Goal: Transaction & Acquisition: Purchase product/service

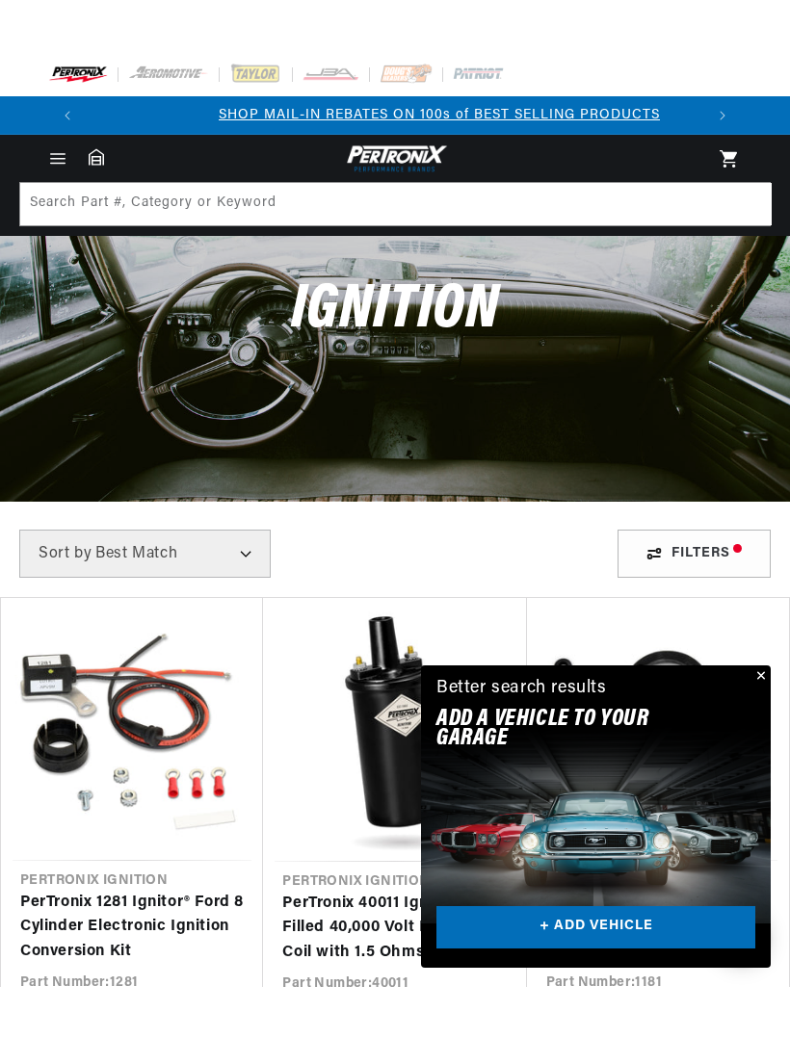
scroll to position [0, 617]
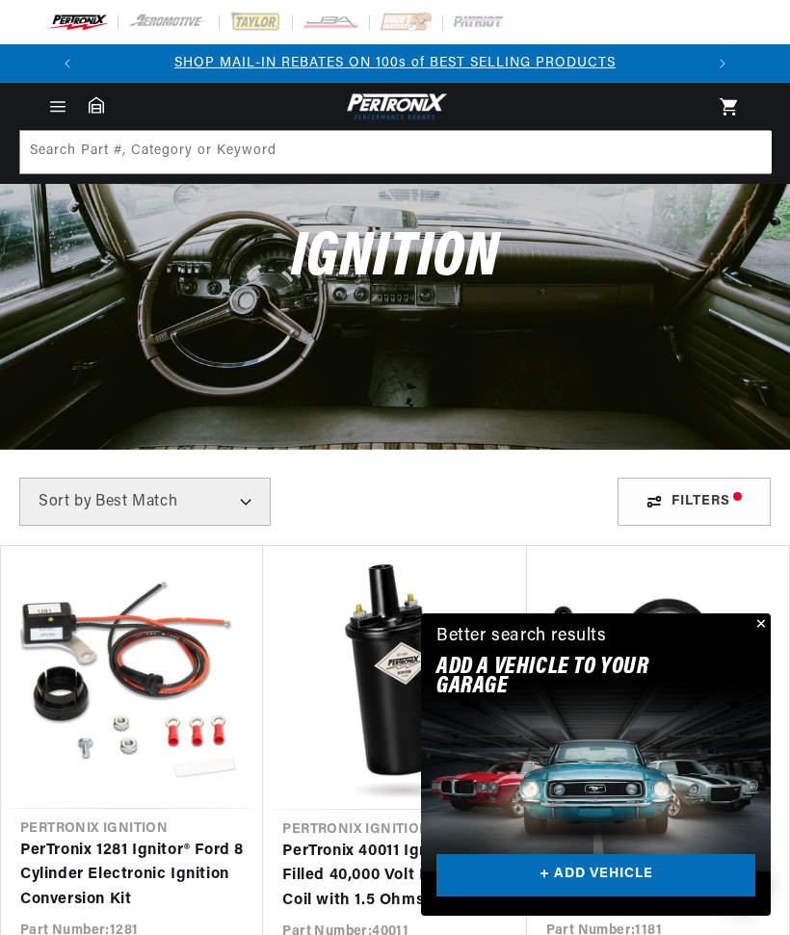
click at [751, 618] on button "Close" at bounding box center [759, 625] width 23 height 23
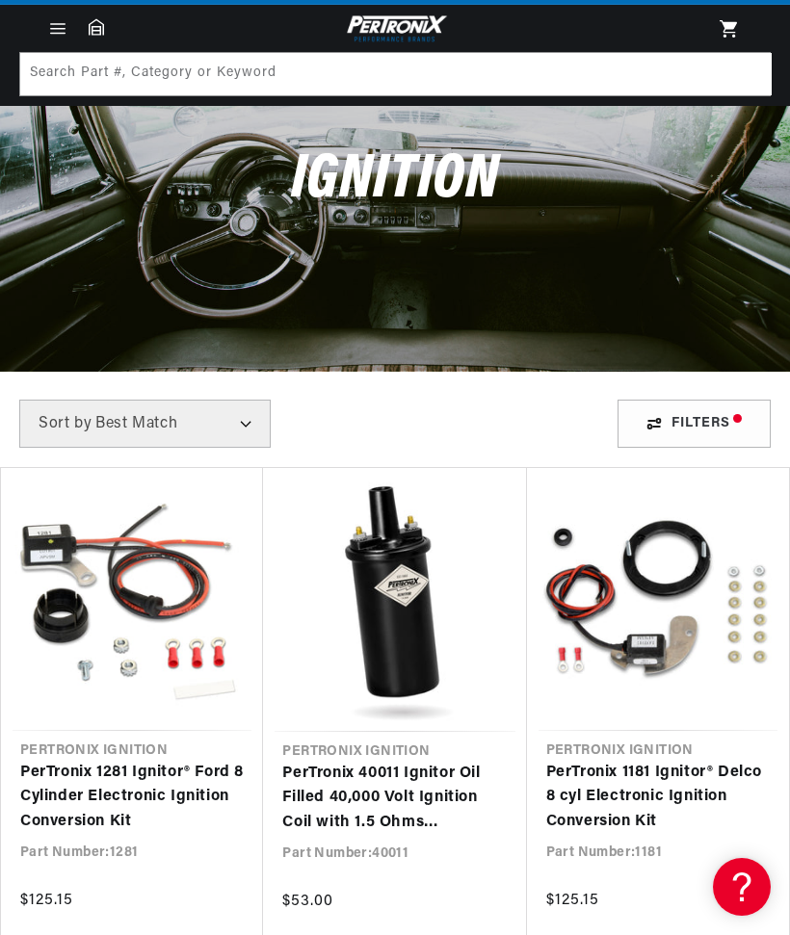
scroll to position [0, 0]
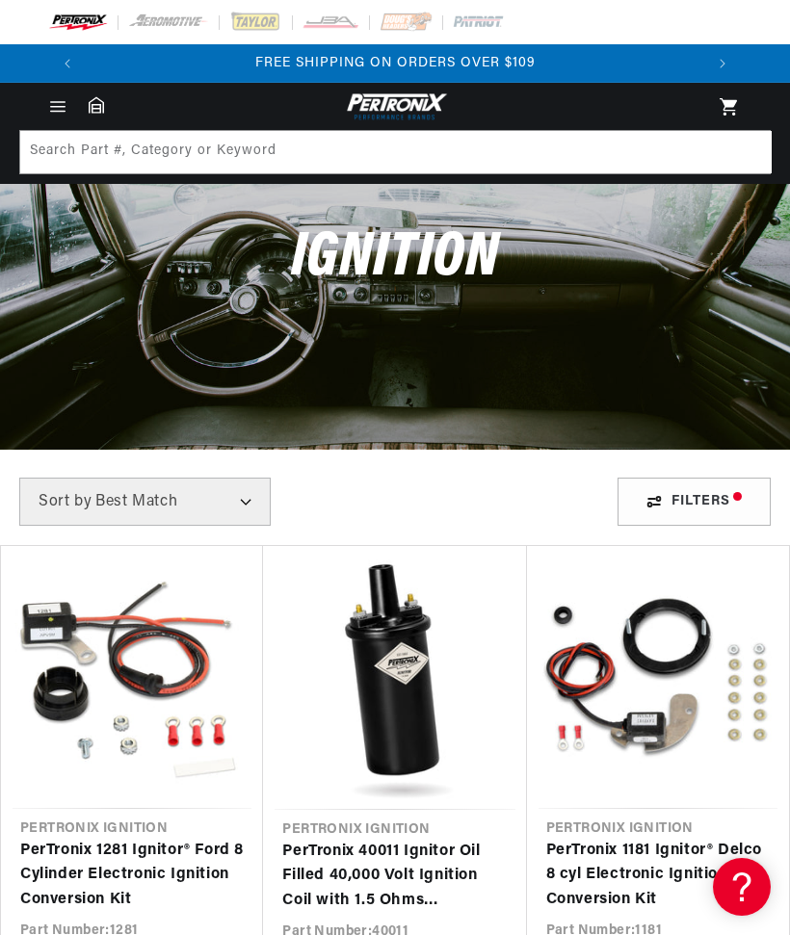
click at [56, 109] on icon "Menu" at bounding box center [57, 106] width 19 height 19
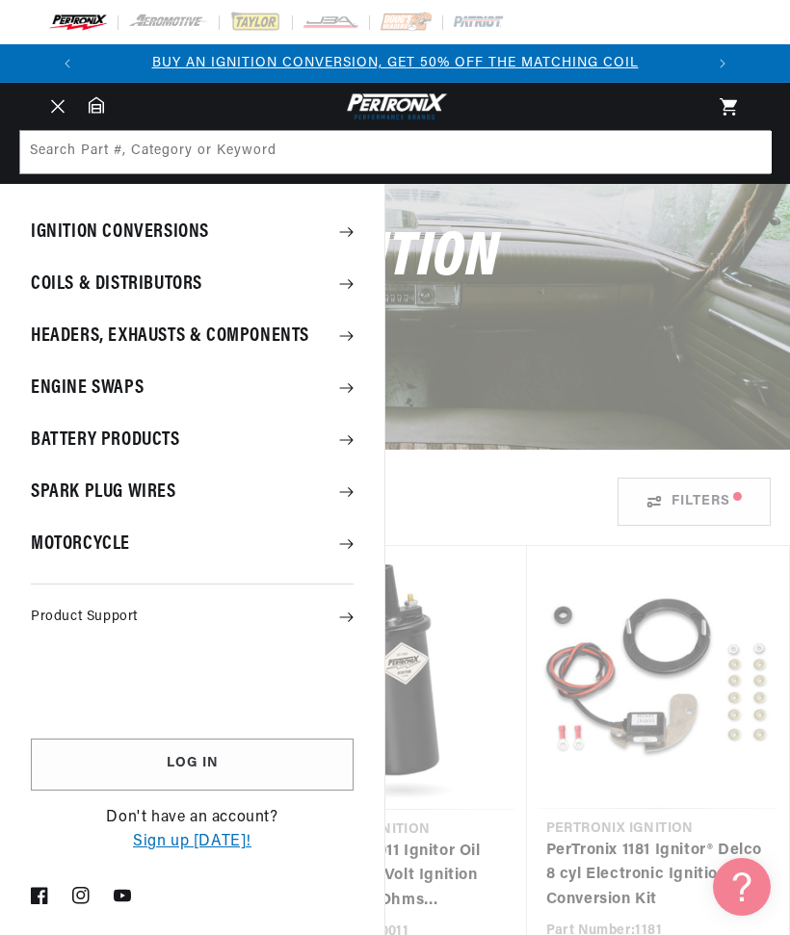
click at [200, 239] on summary "Ignition Conversions" at bounding box center [192, 232] width 384 height 50
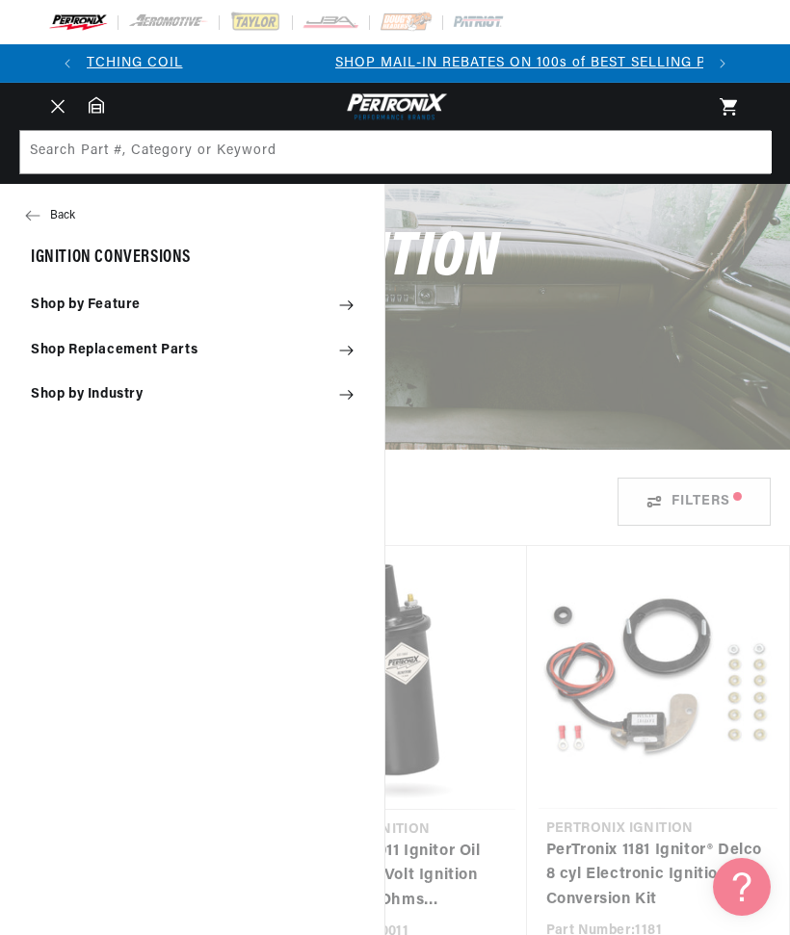
scroll to position [0, 617]
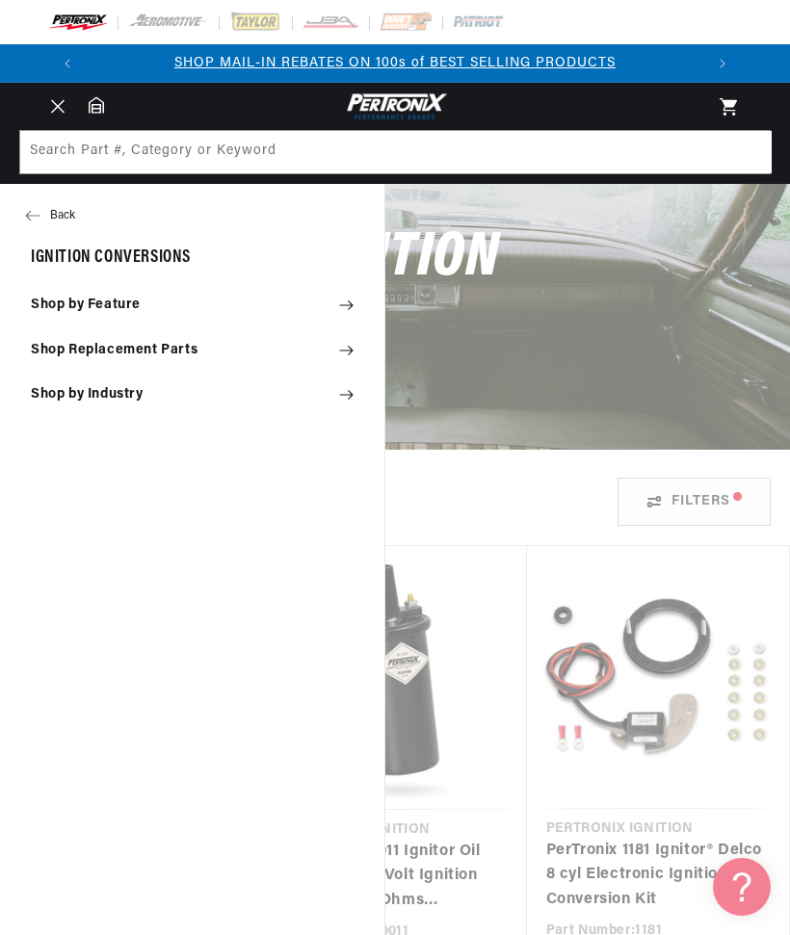
click at [55, 101] on icon "Menu" at bounding box center [57, 106] width 13 height 14
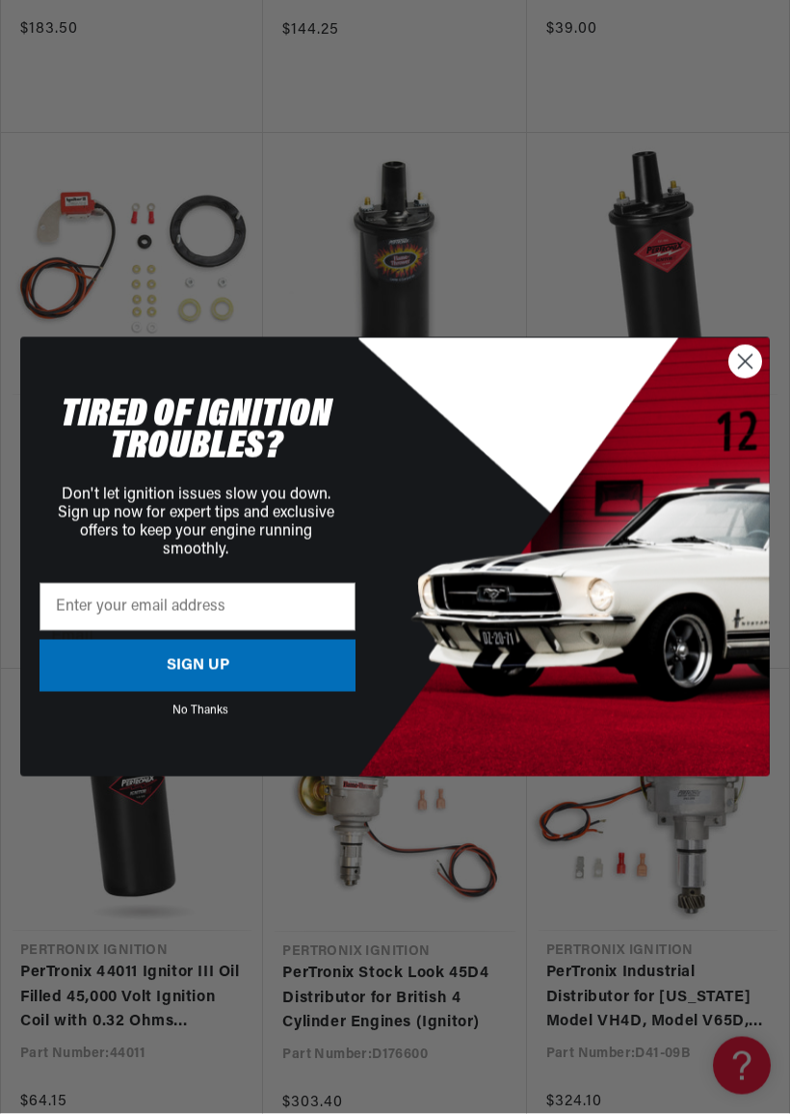
scroll to position [0, 1233]
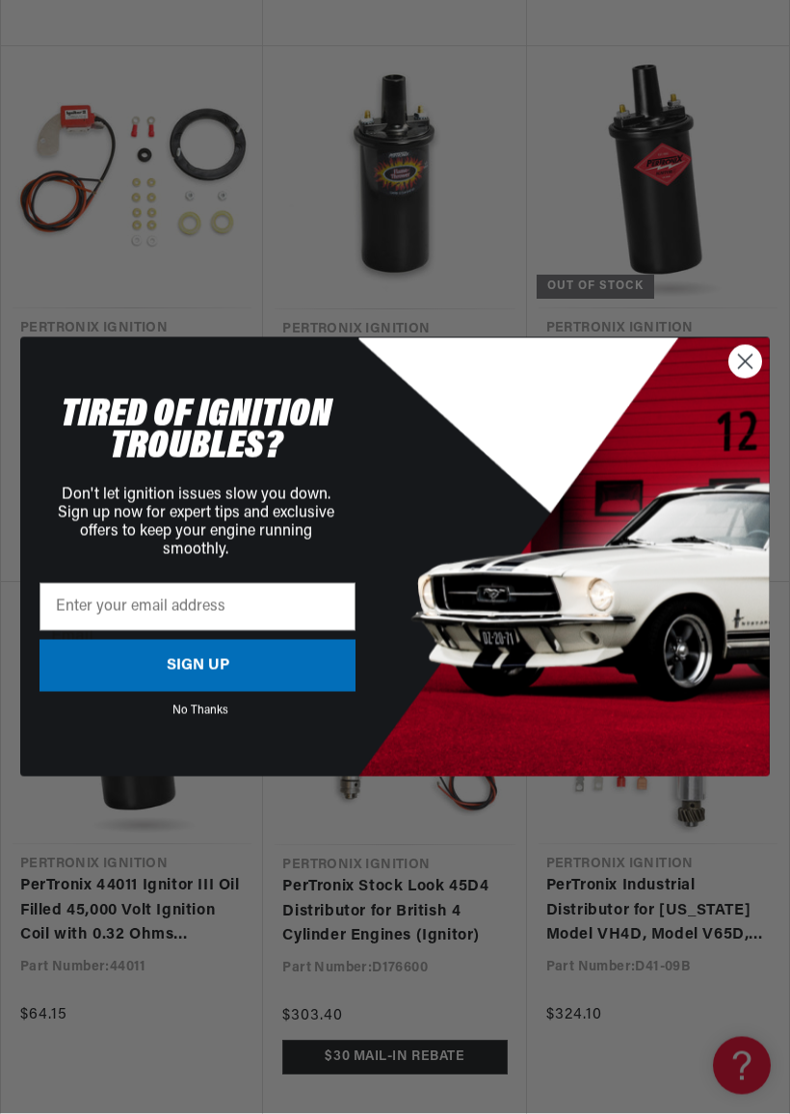
click at [738, 373] on circle "Close dialog" at bounding box center [745, 362] width 32 height 32
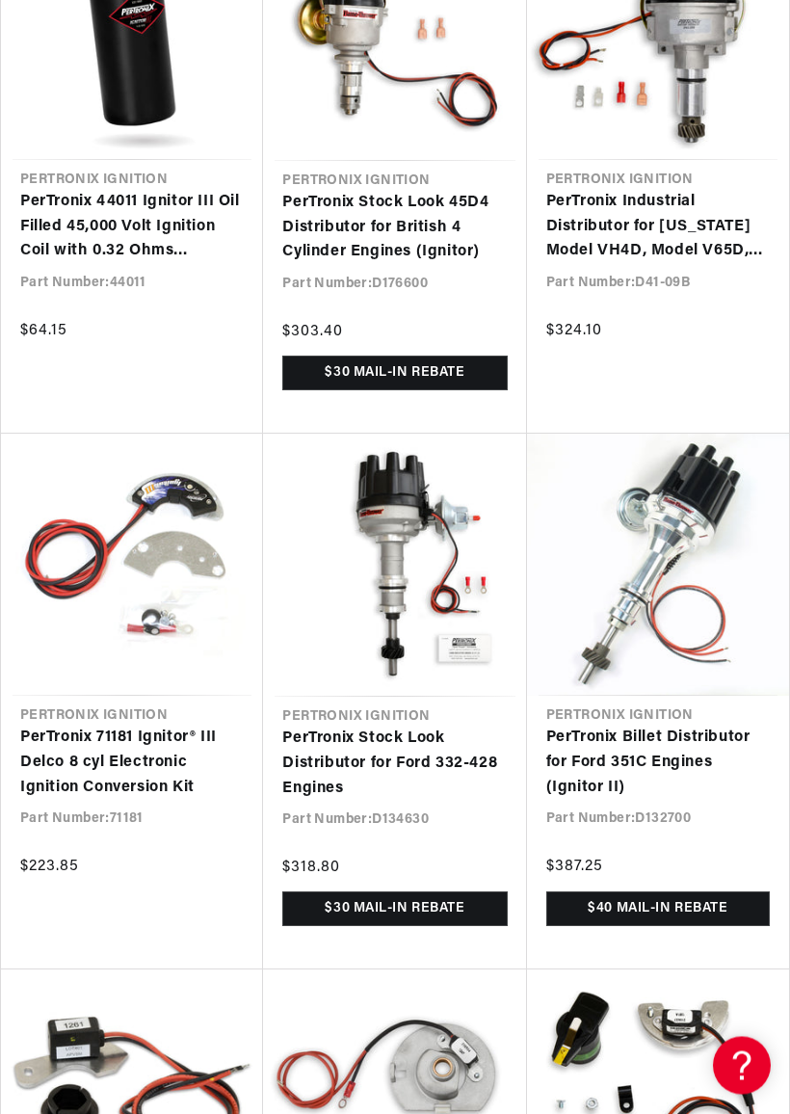
scroll to position [0, 0]
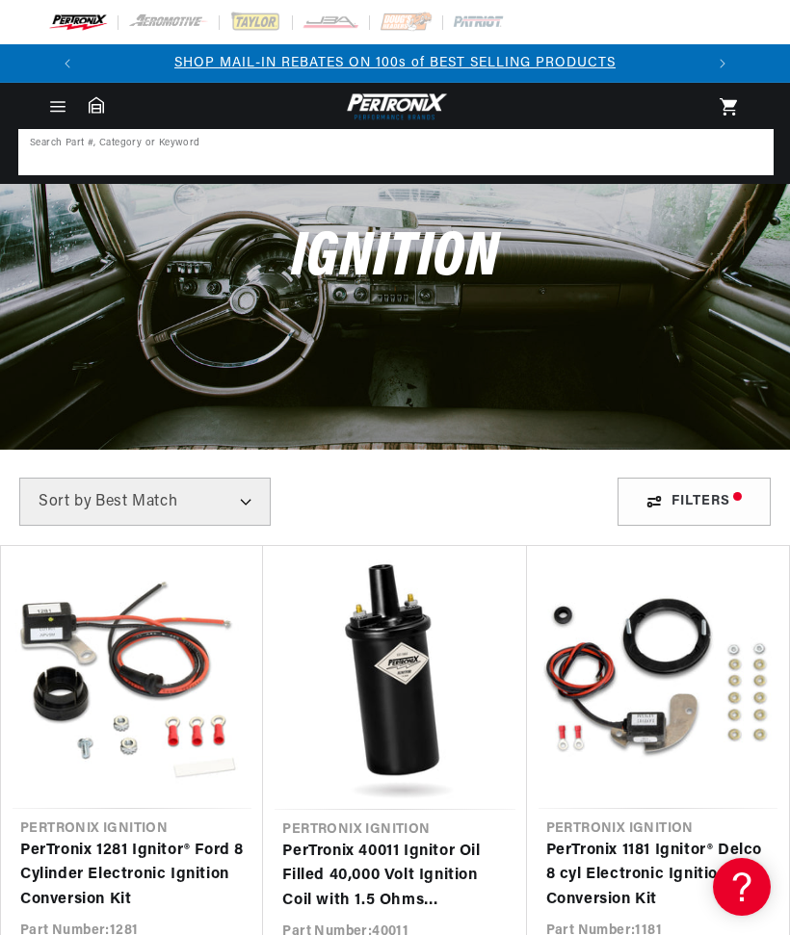
click at [171, 149] on input at bounding box center [395, 152] width 751 height 42
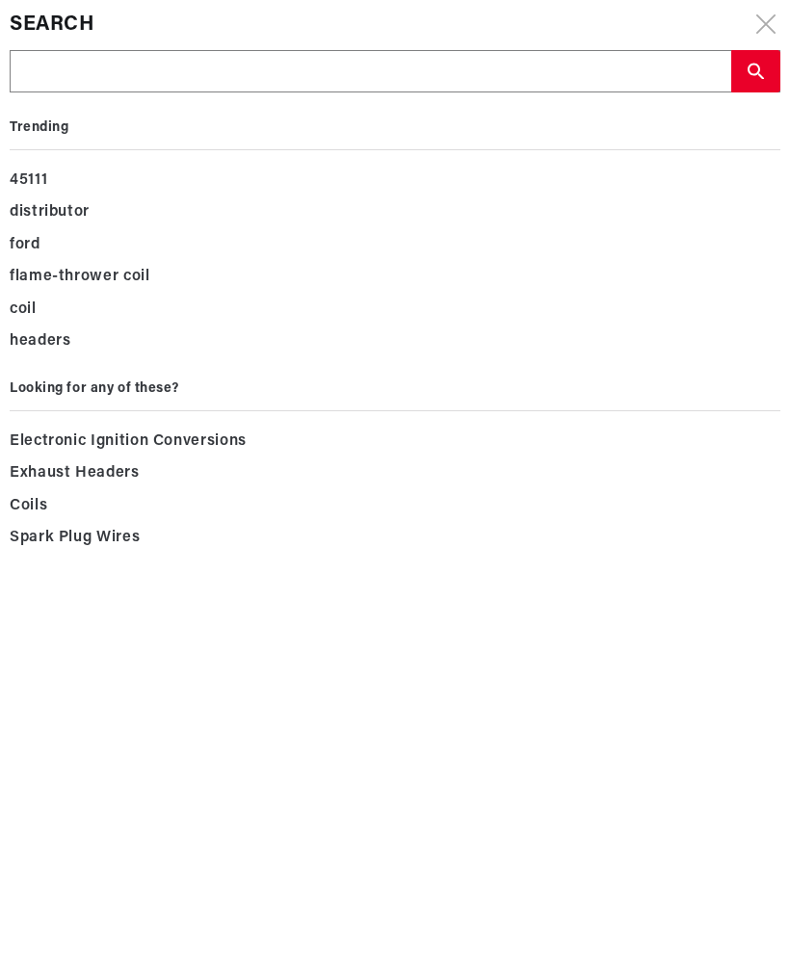
type input "I"
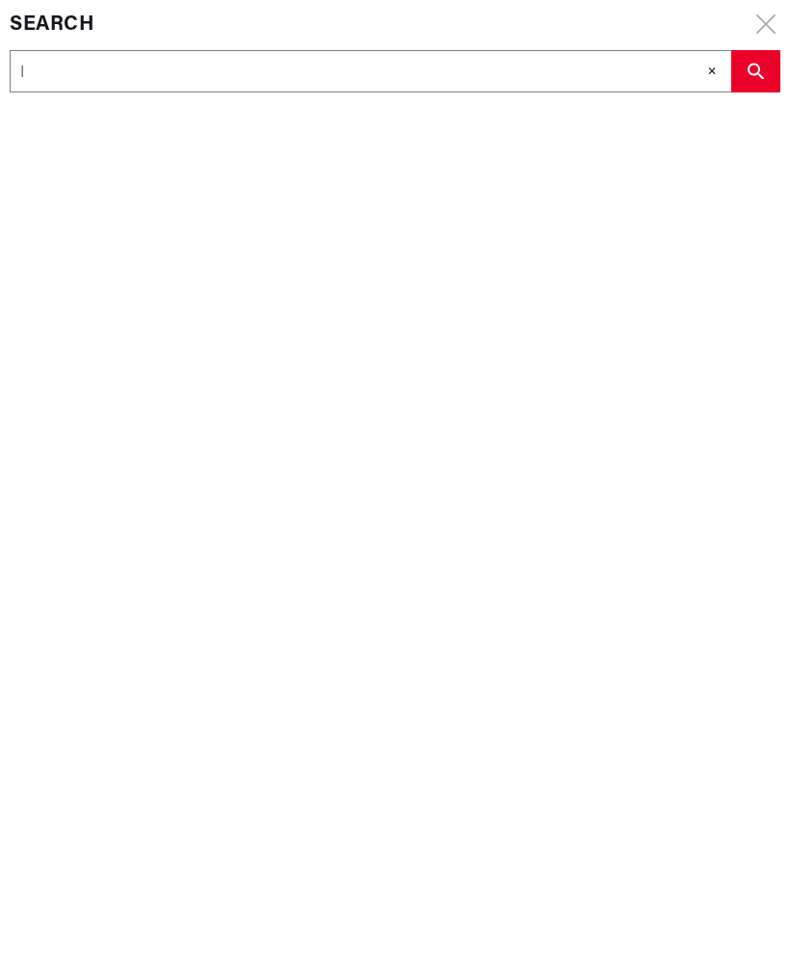
type input "Ig"
type input "Ign"
type input "Igni"
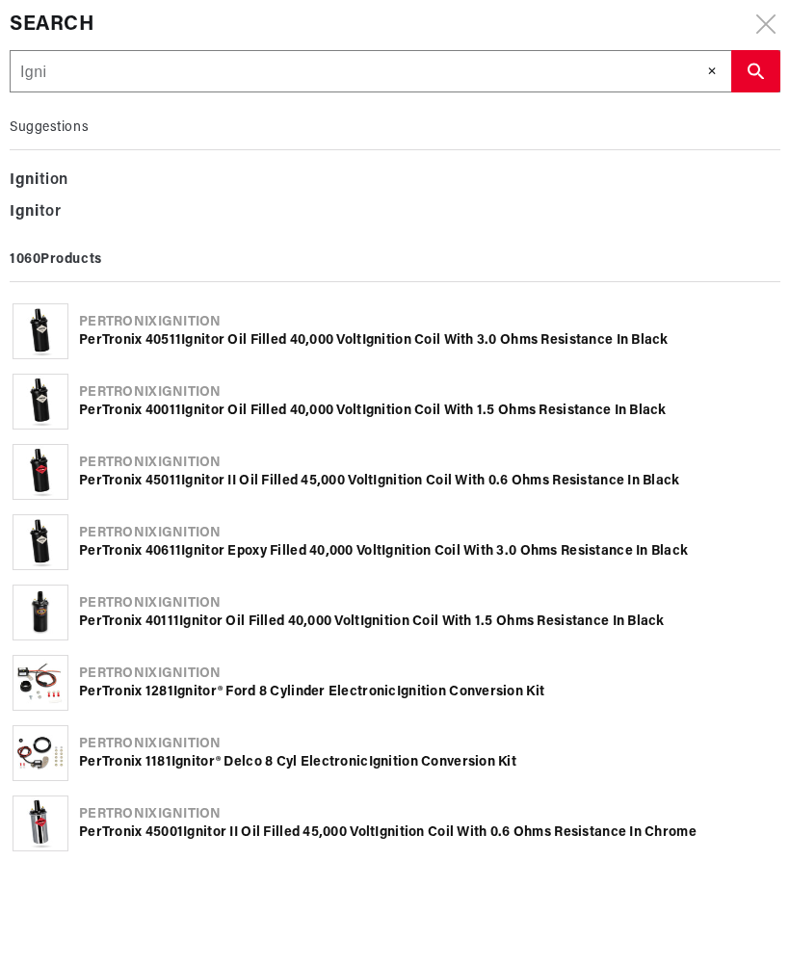
type input "Ignit"
type input "Ignito"
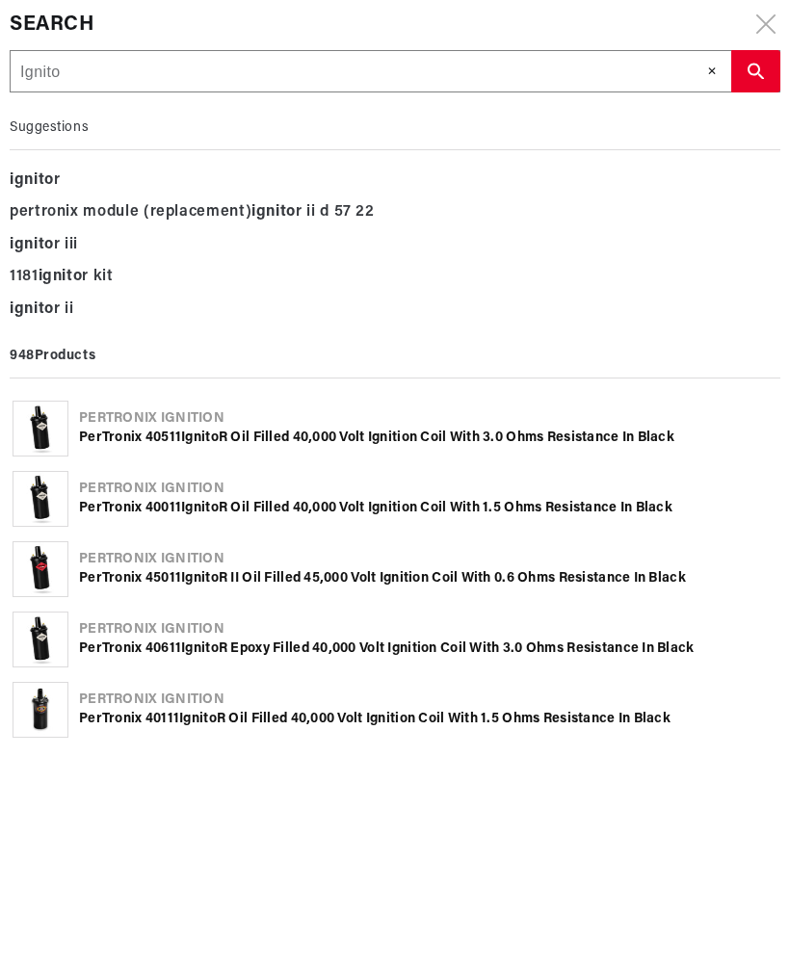
scroll to position [0, 1233]
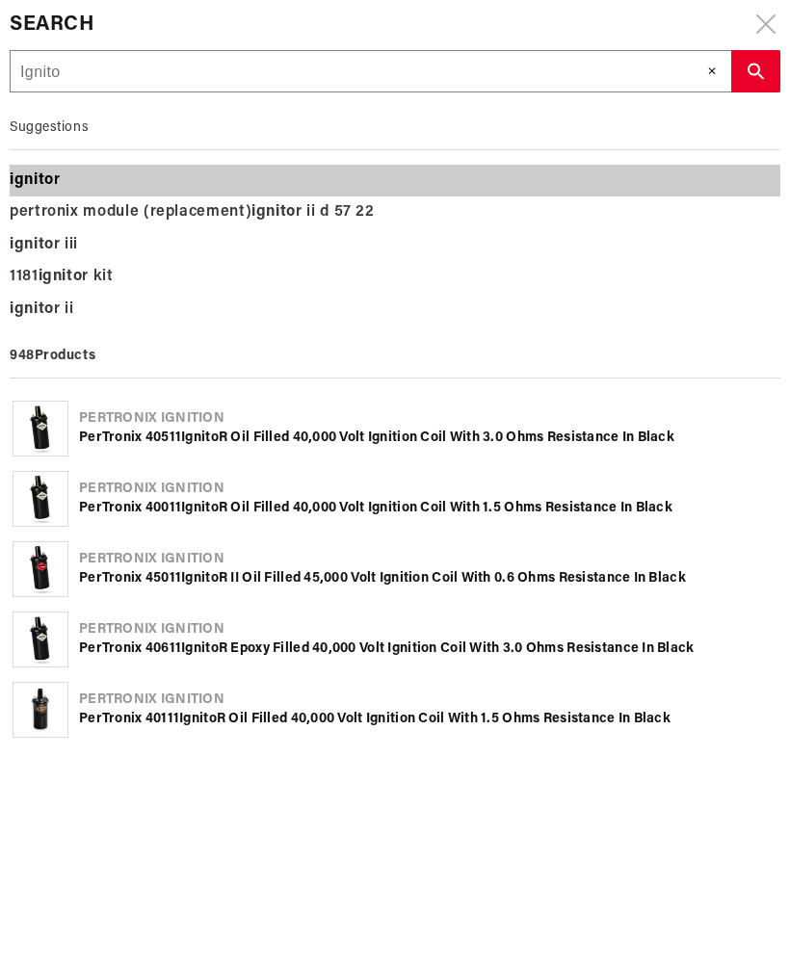
click at [47, 180] on b "ignito" at bounding box center [32, 179] width 44 height 15
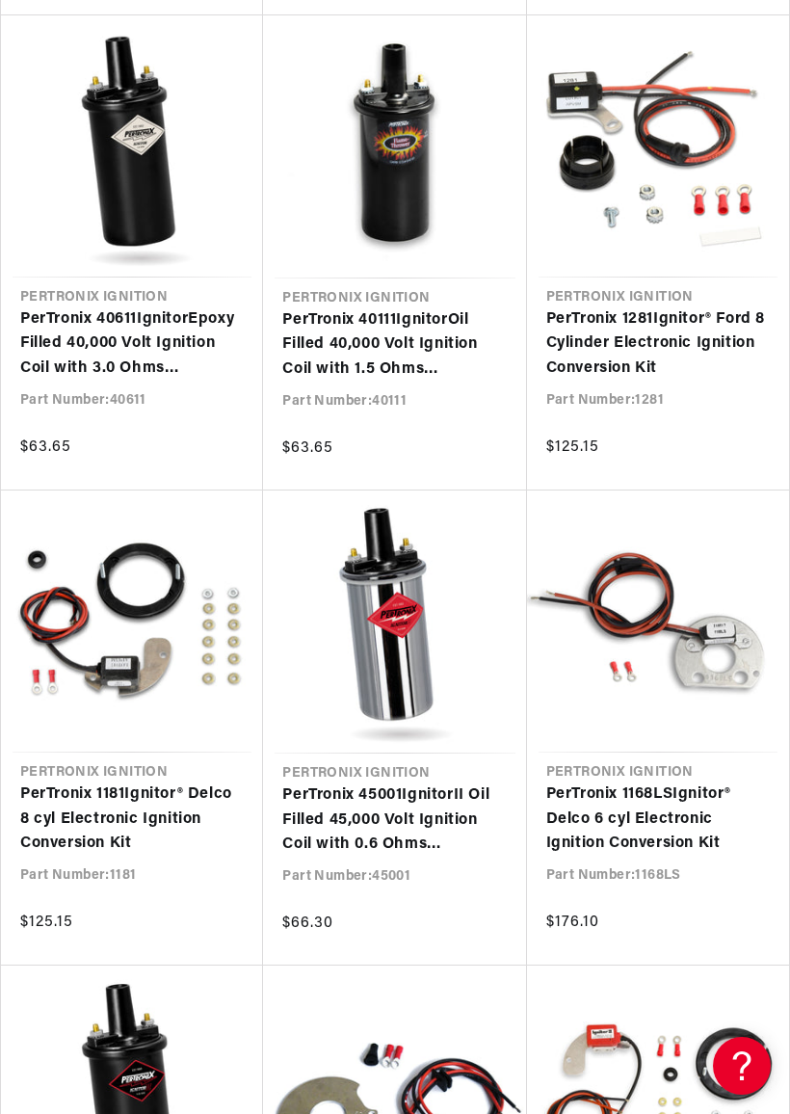
scroll to position [0, 617]
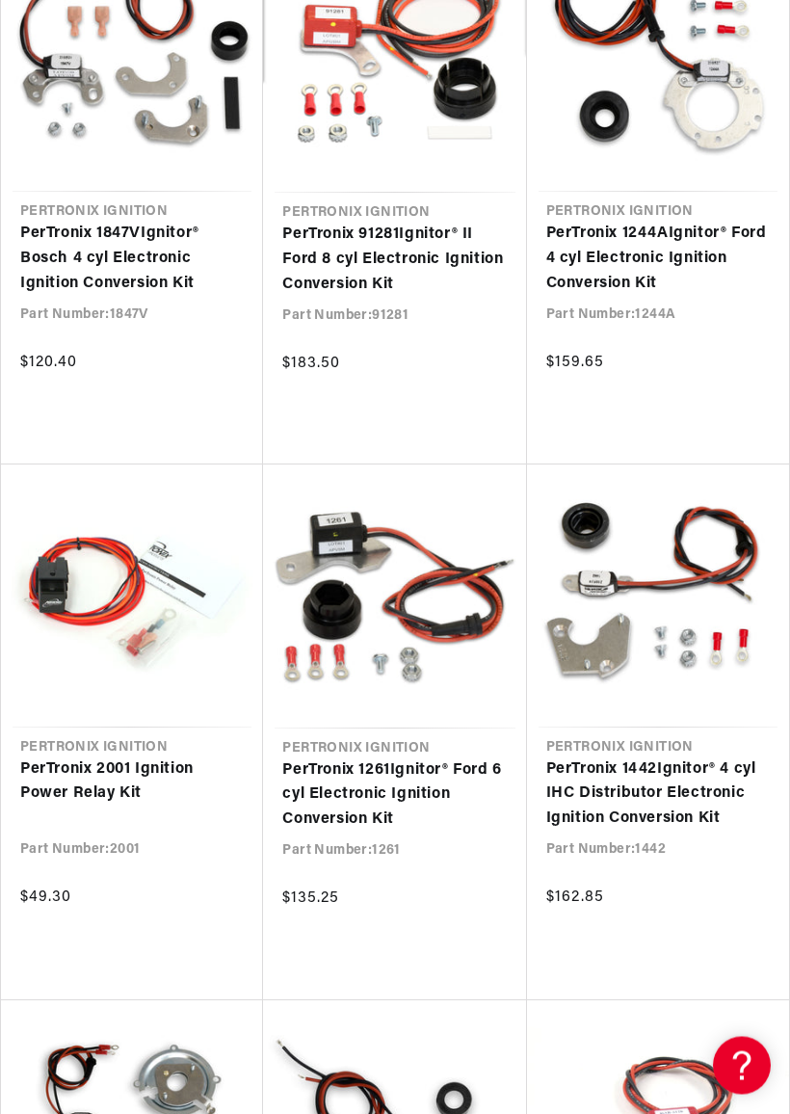
click at [116, 776] on link "PerTronix 2001 Ignition Power Relay Kit" at bounding box center [131, 782] width 223 height 49
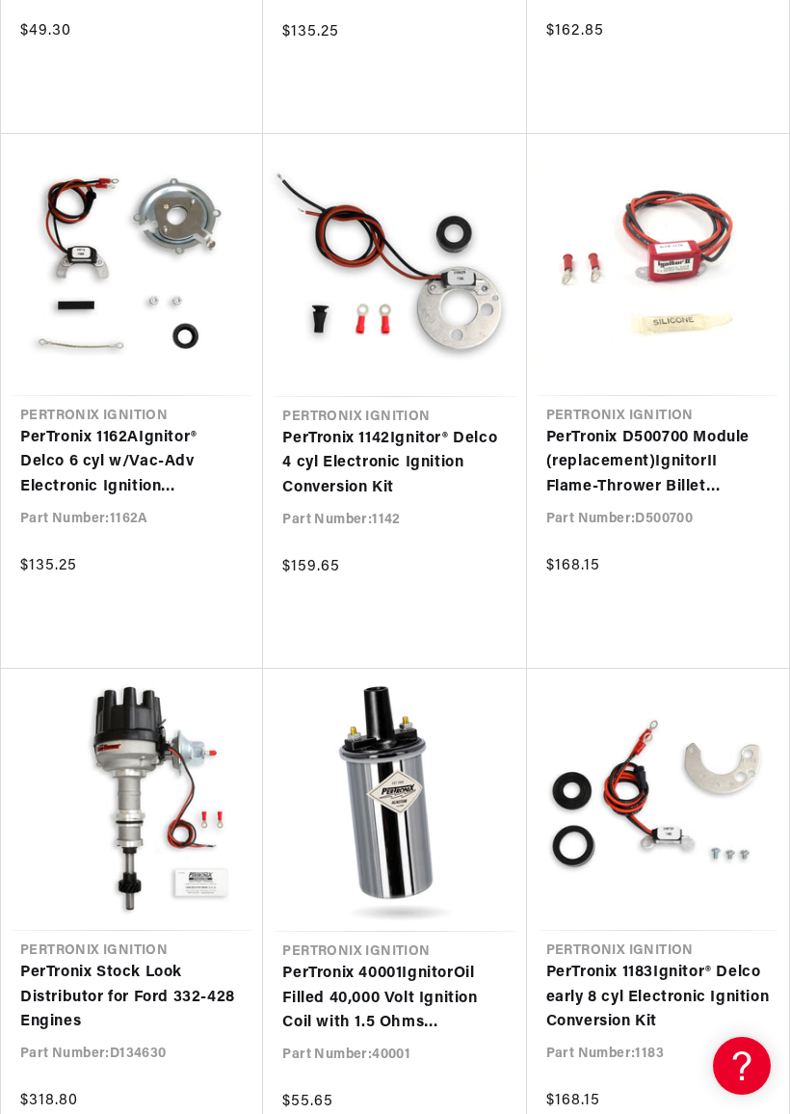
scroll to position [3432, 0]
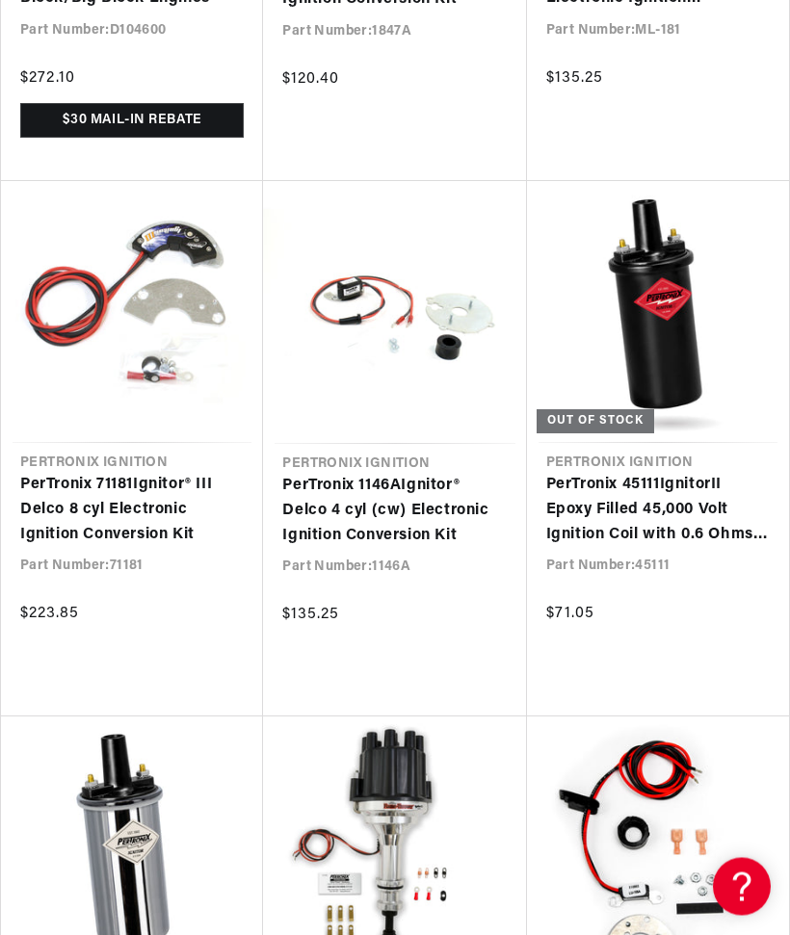
scroll to position [0, 1233]
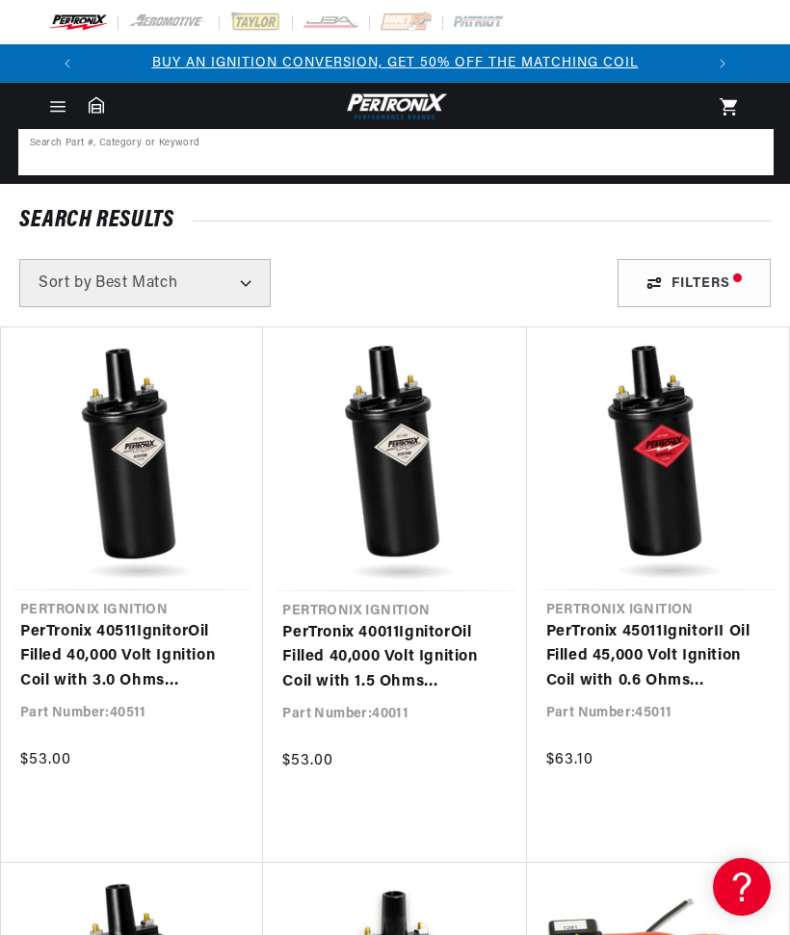
click at [182, 147] on input at bounding box center [395, 152] width 751 height 42
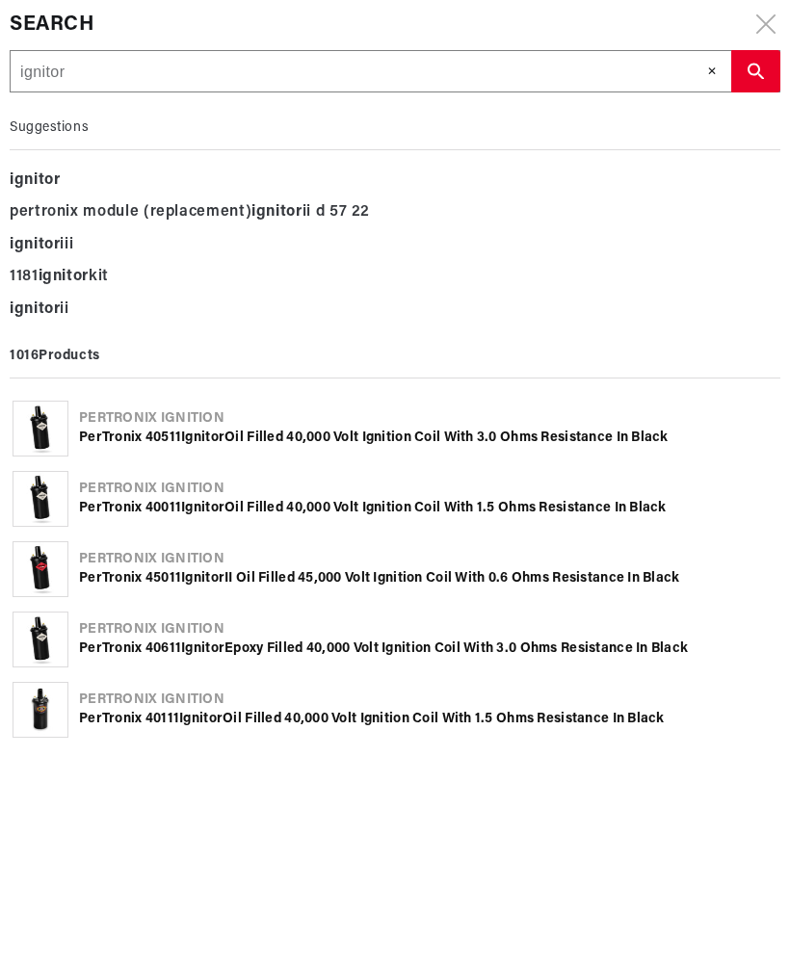
scroll to position [0, 617]
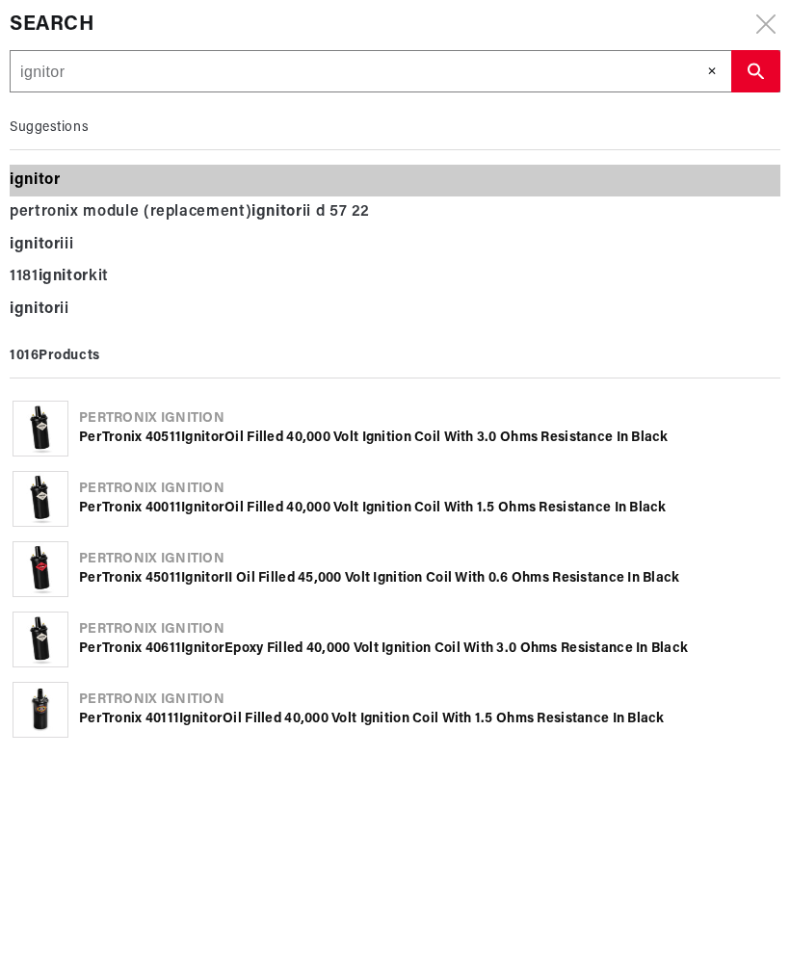
click at [58, 177] on b "ignitor" at bounding box center [35, 179] width 50 height 15
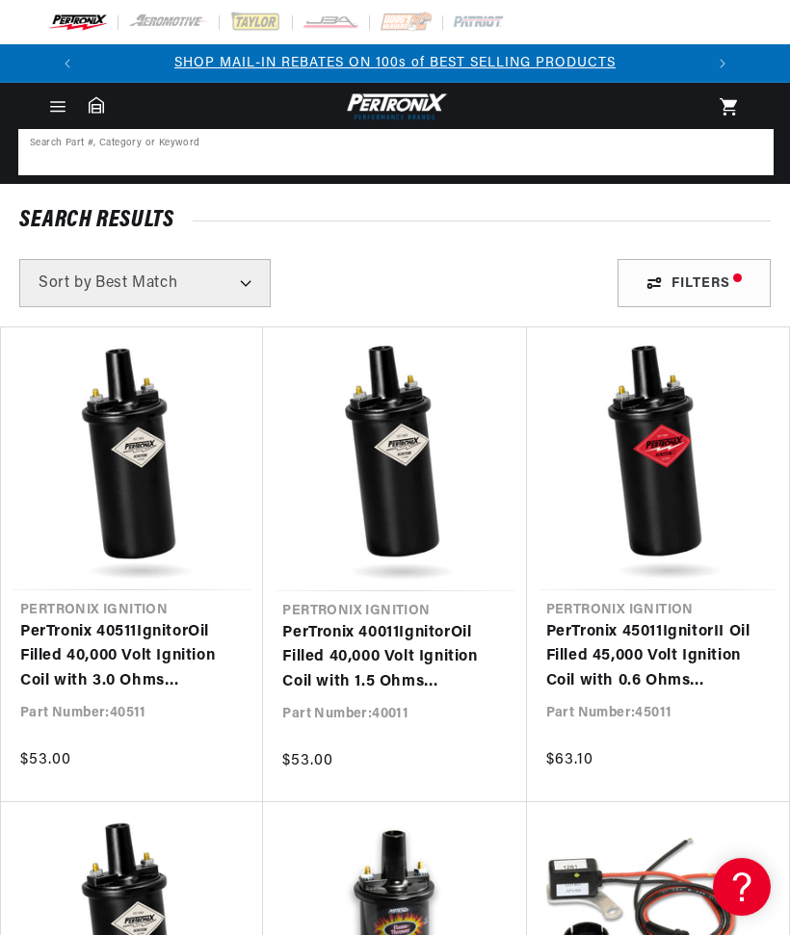
click at [121, 145] on input at bounding box center [395, 152] width 751 height 42
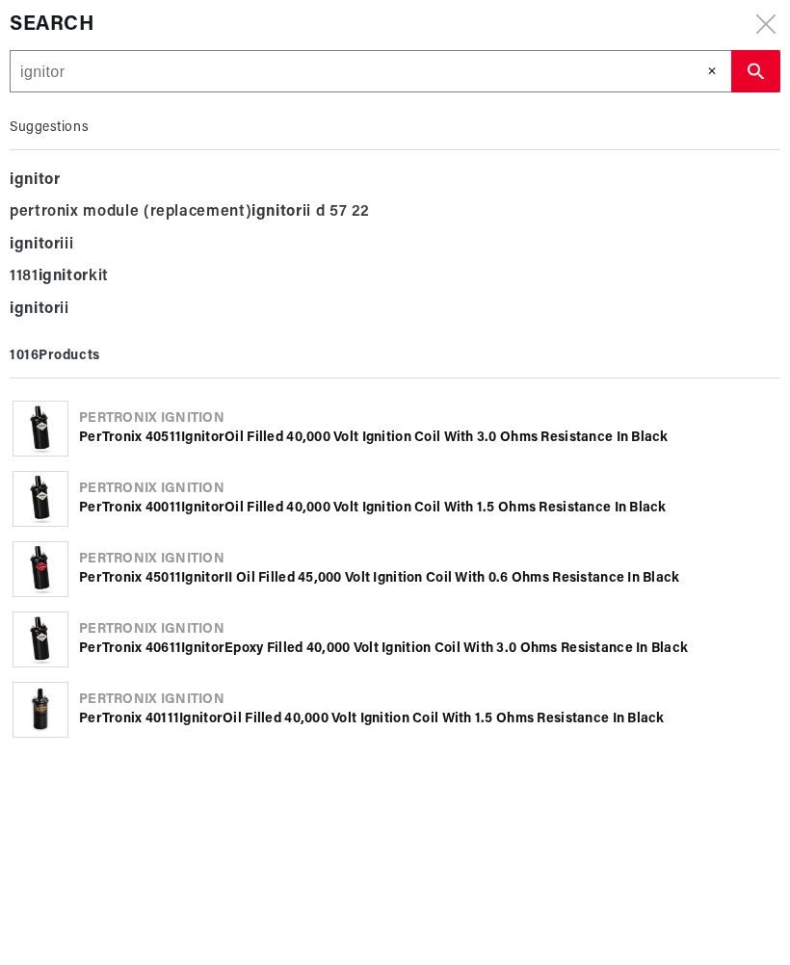
type input "ignitor"
type input "ignitor c"
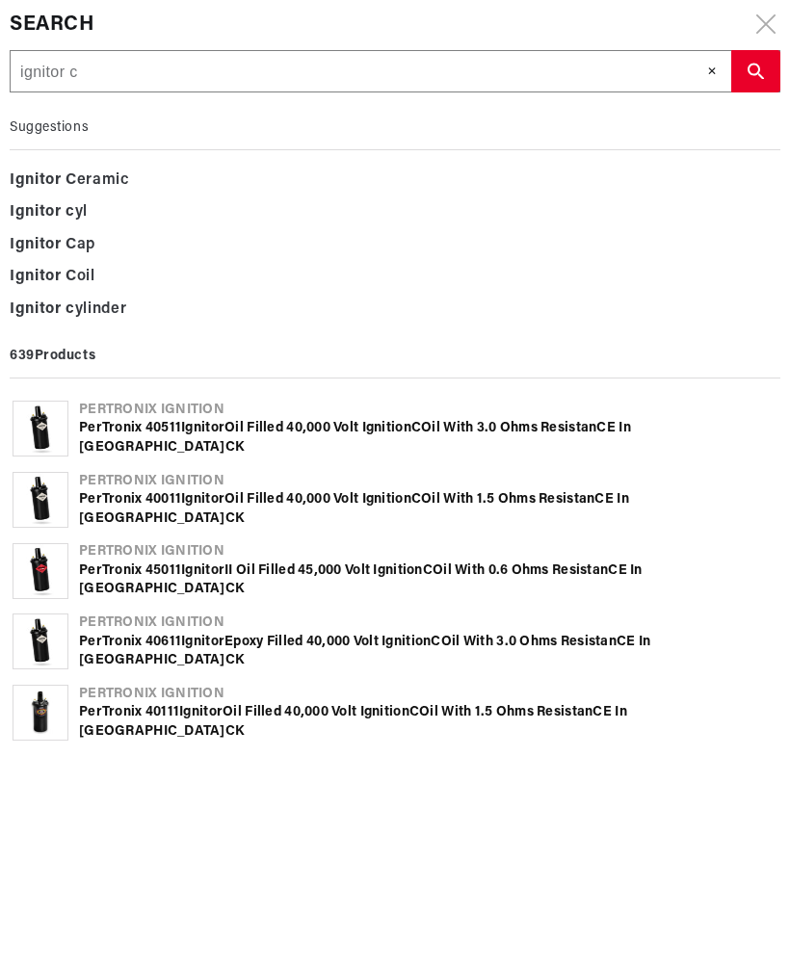
type input "ignitor ch"
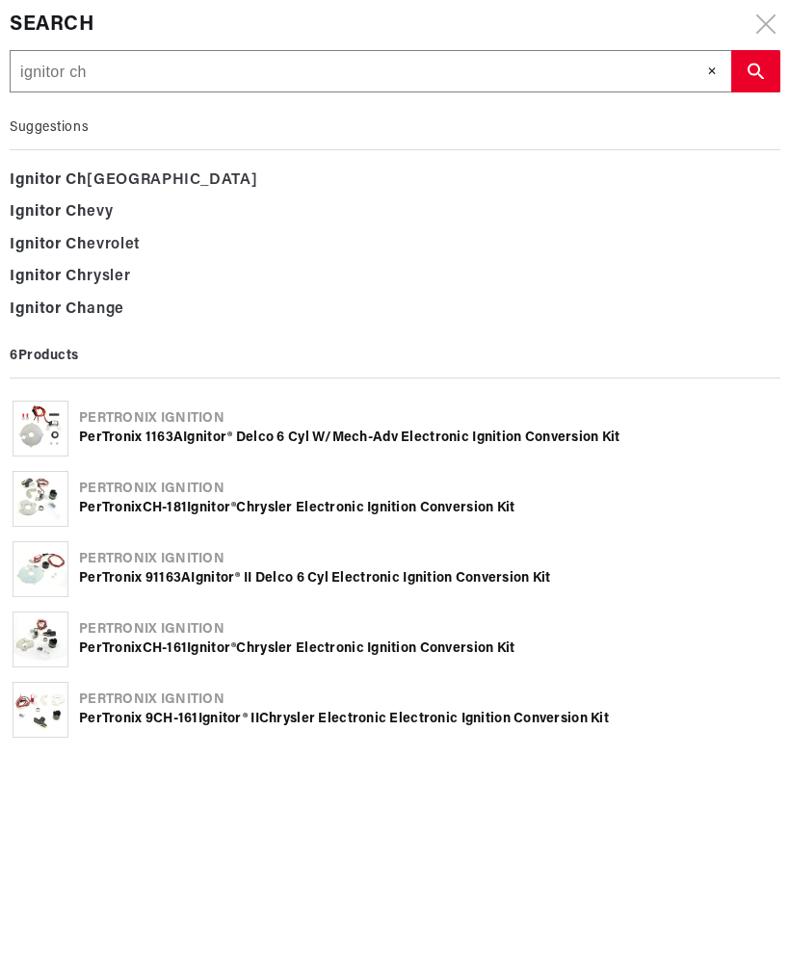
type input "ignitor che"
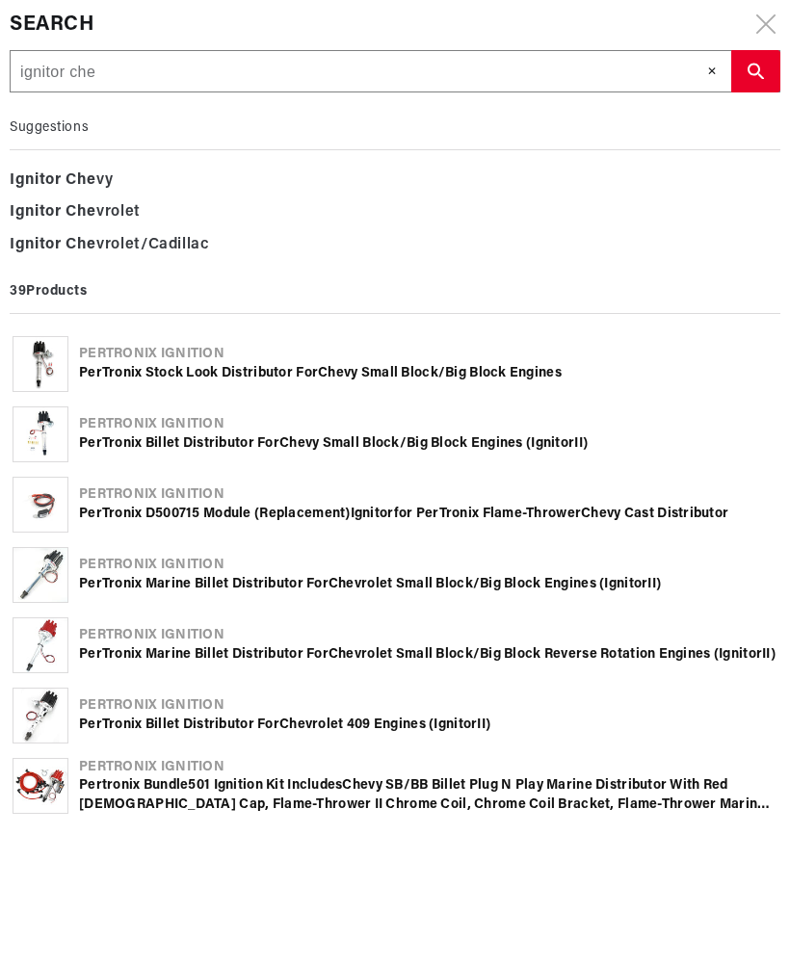
type input "ignitor chev"
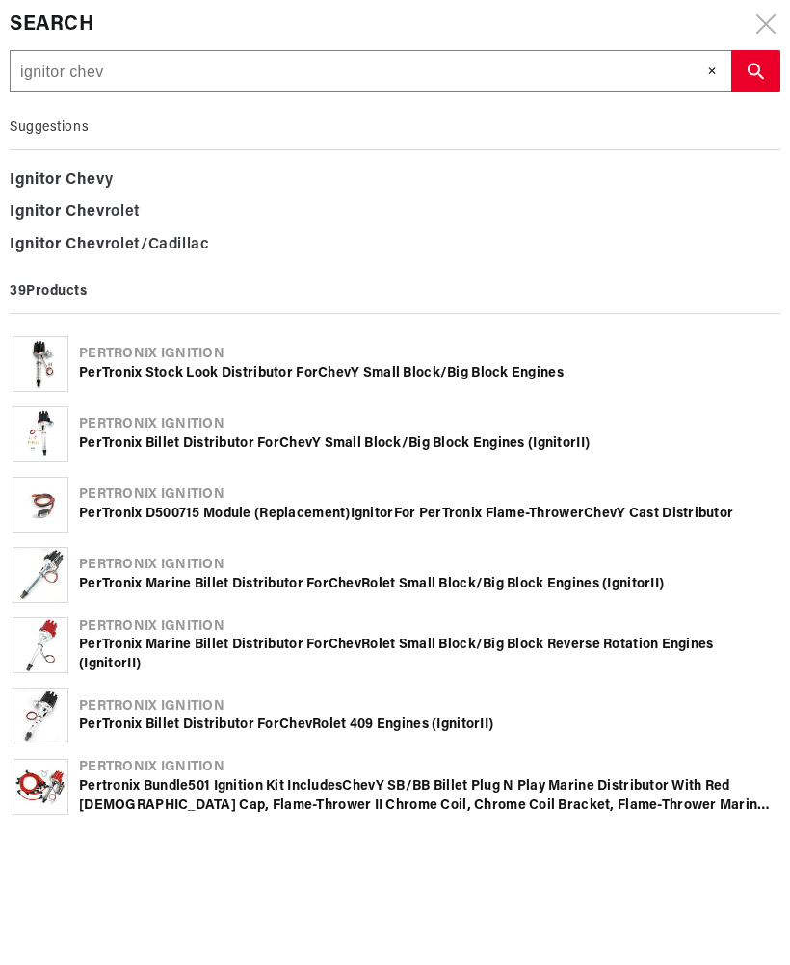
type input "ignitor chevy"
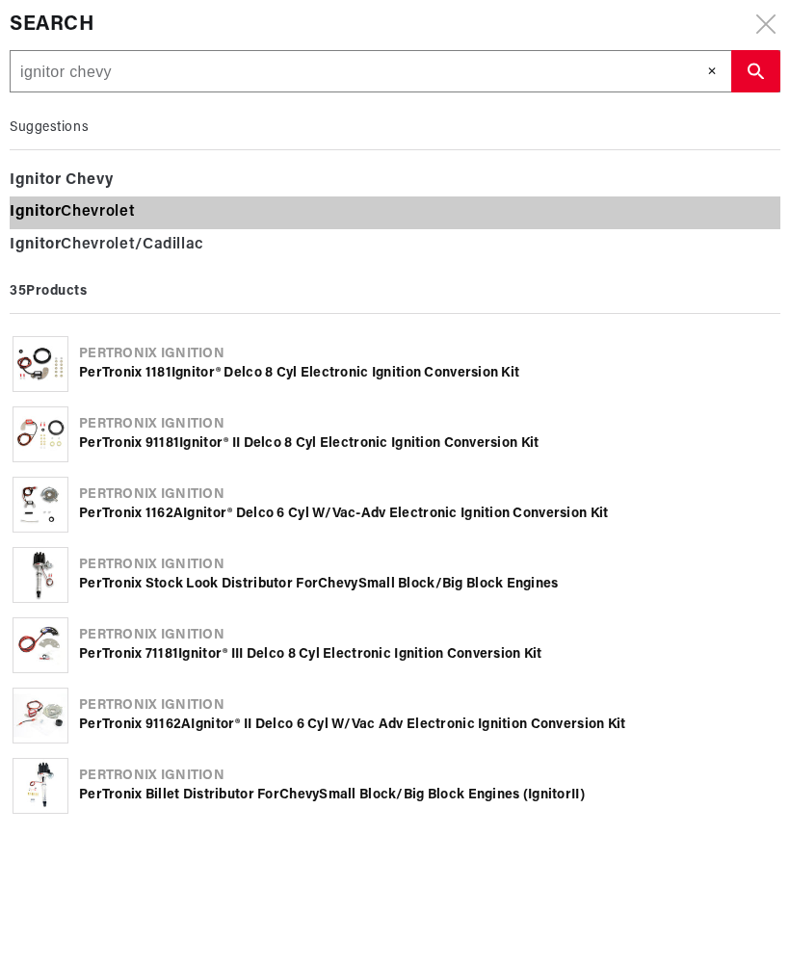
click at [92, 217] on div "Ignitor Chevrolet" at bounding box center [395, 213] width 771 height 33
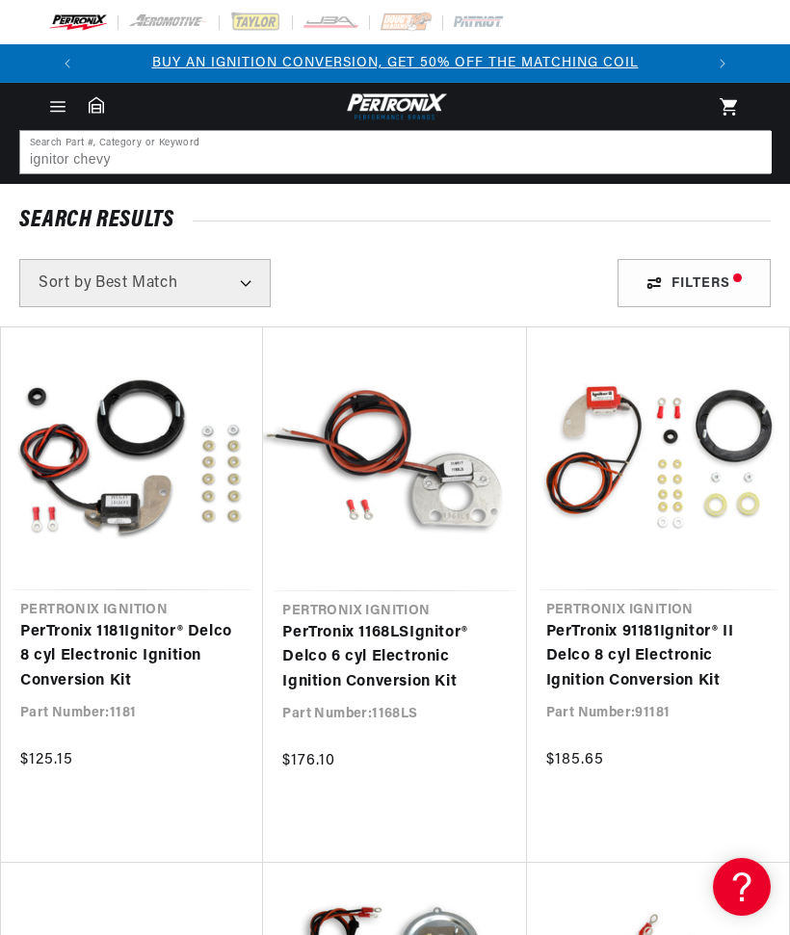
click at [96, 635] on link "PerTronix 1181 Ignitor ® Delco 8 cyl Electronic Ignition Conversion Kit" at bounding box center [131, 657] width 223 height 74
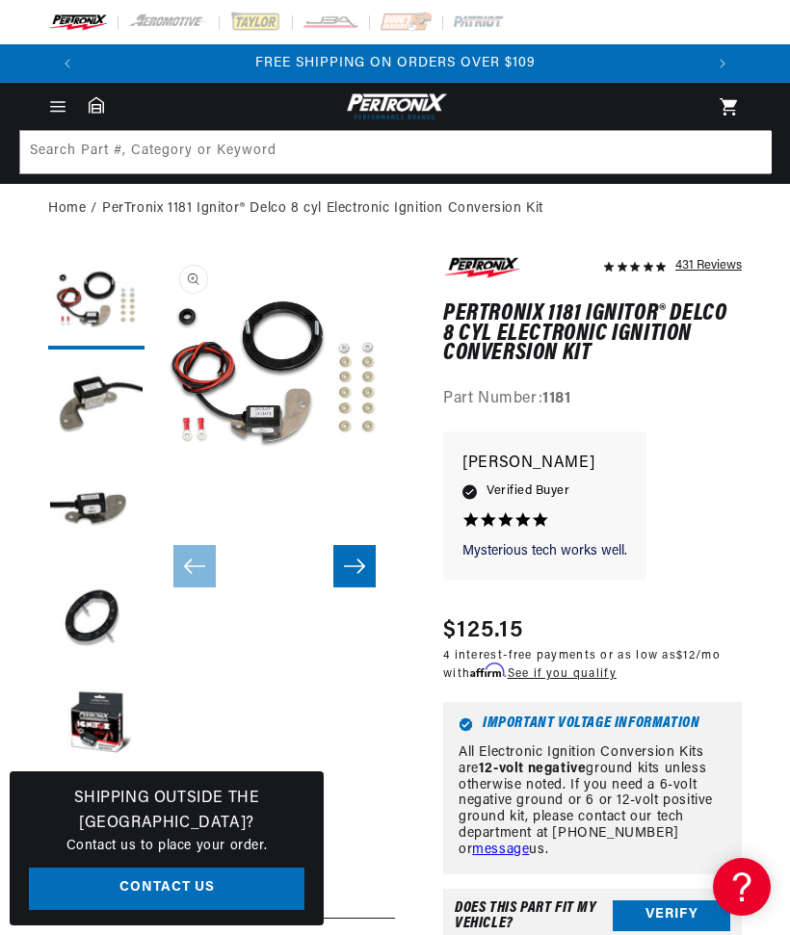
click at [354, 583] on button "Slide right" at bounding box center [354, 566] width 42 height 42
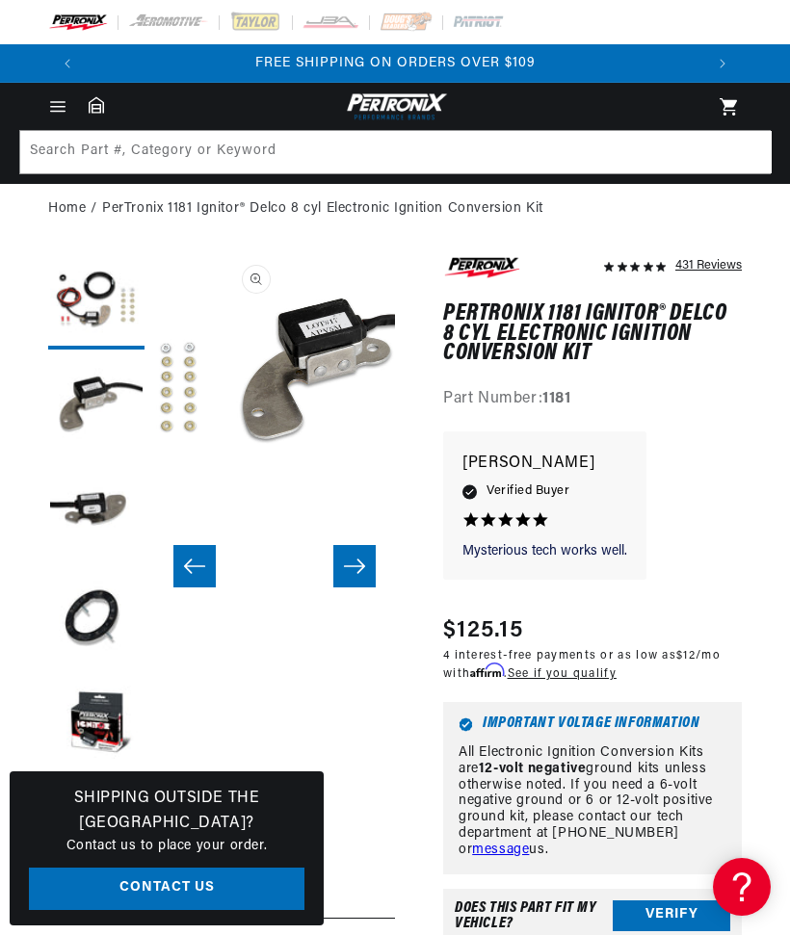
scroll to position [0, 241]
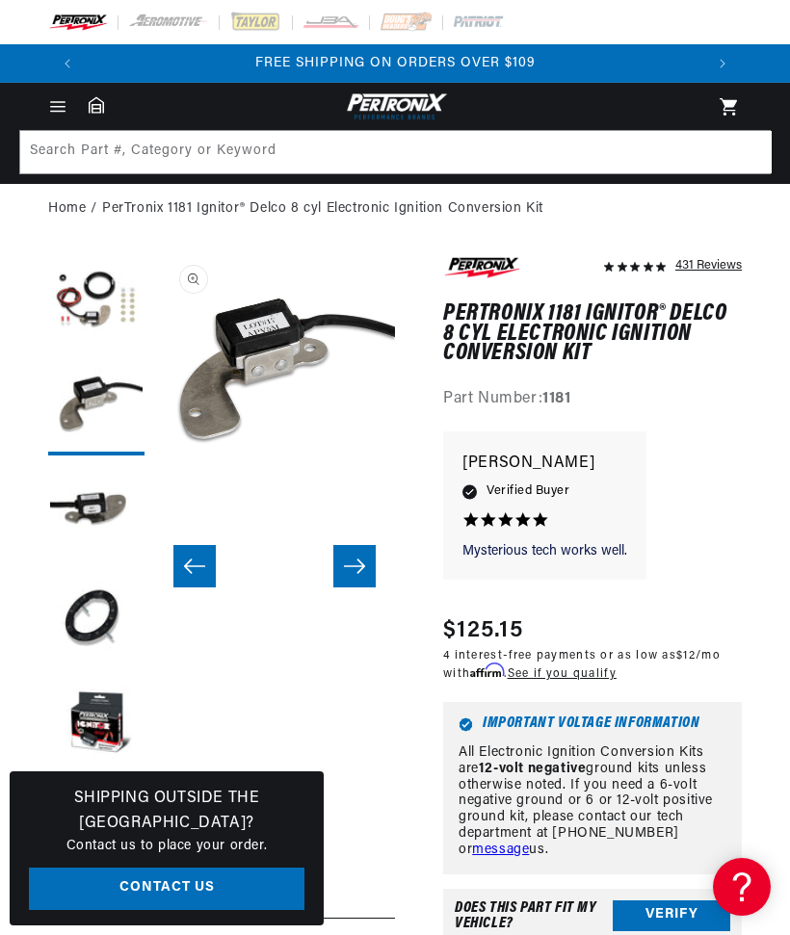
click at [338, 570] on button "Slide right" at bounding box center [354, 566] width 42 height 42
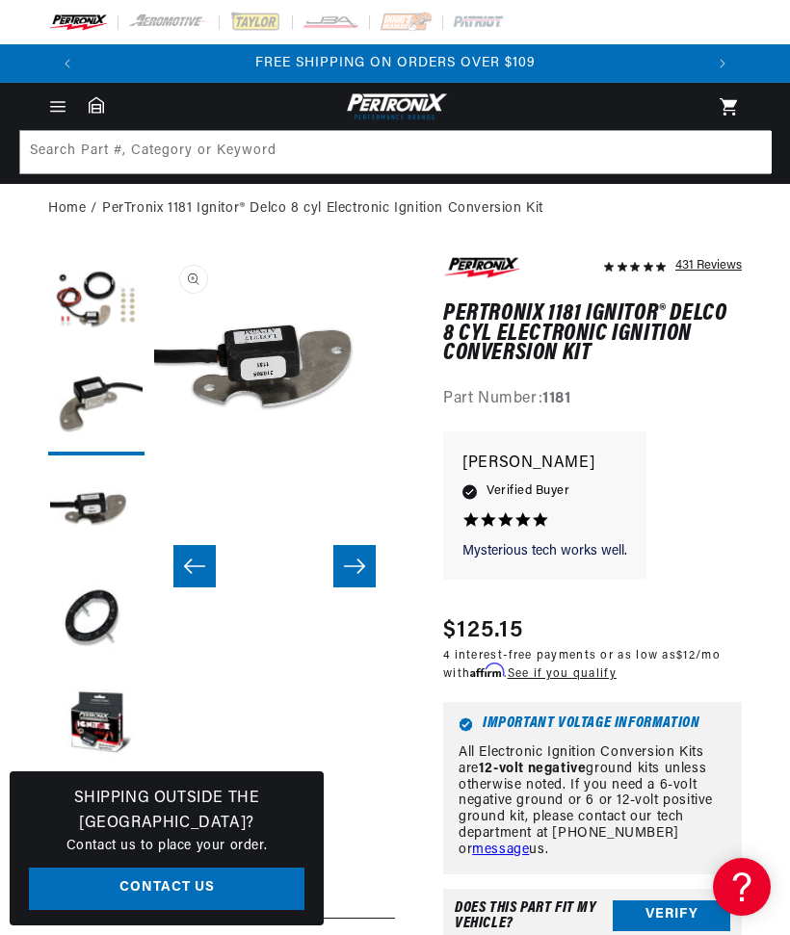
click at [358, 572] on icon "Slide right" at bounding box center [354, 567] width 21 height 14
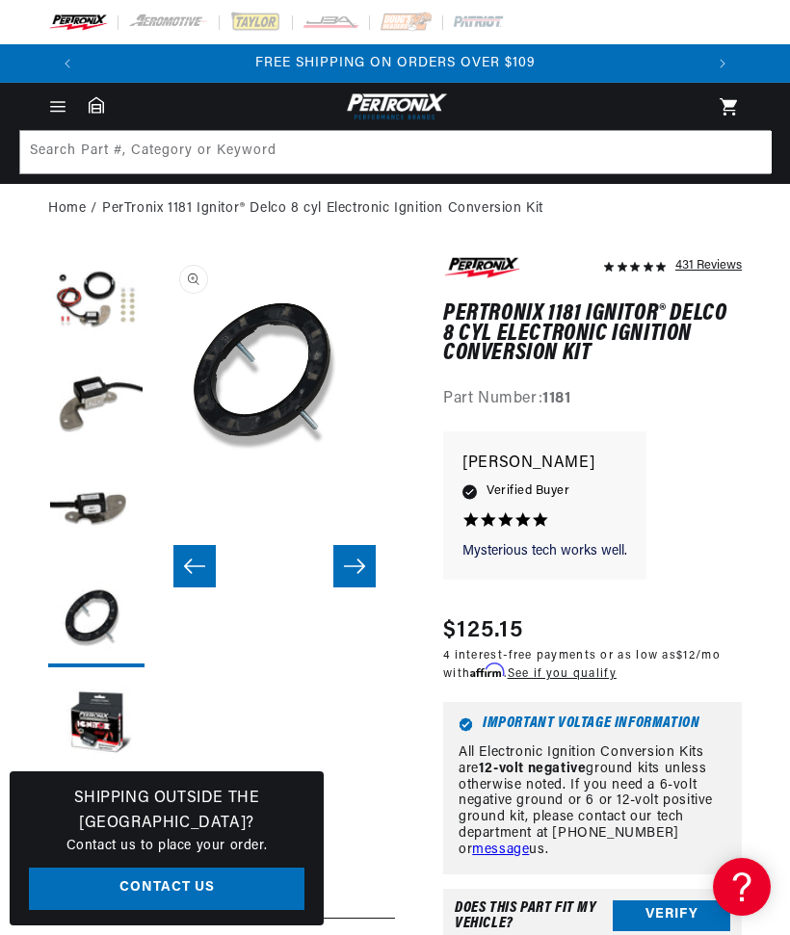
click at [365, 573] on icon "Slide right" at bounding box center [354, 566] width 23 height 19
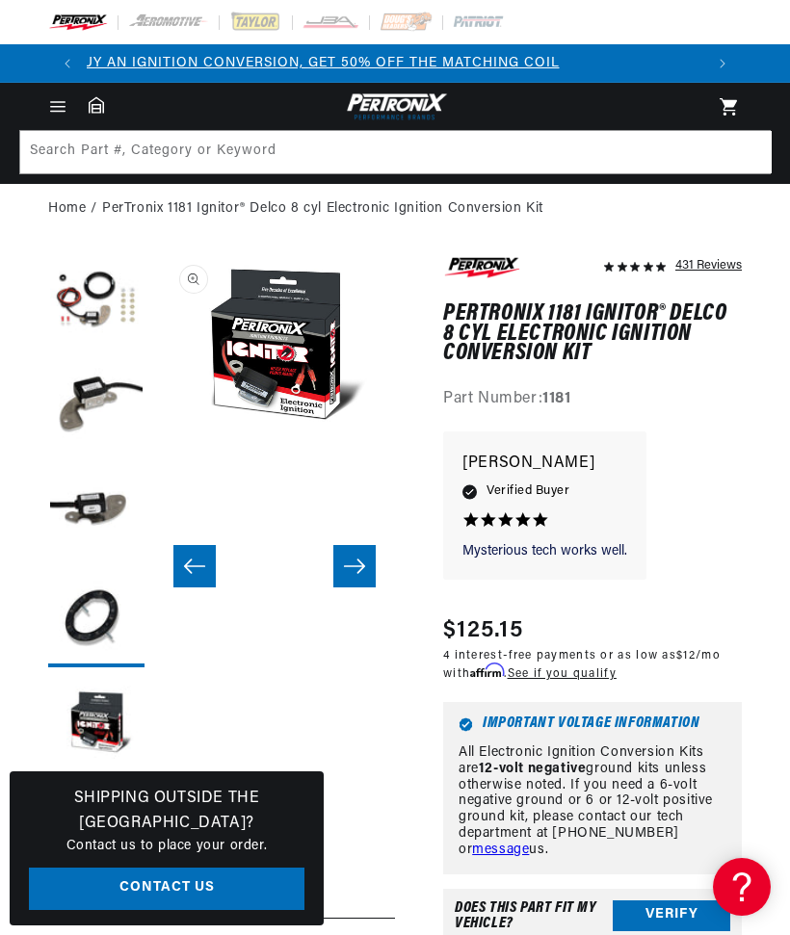
scroll to position [0, 0]
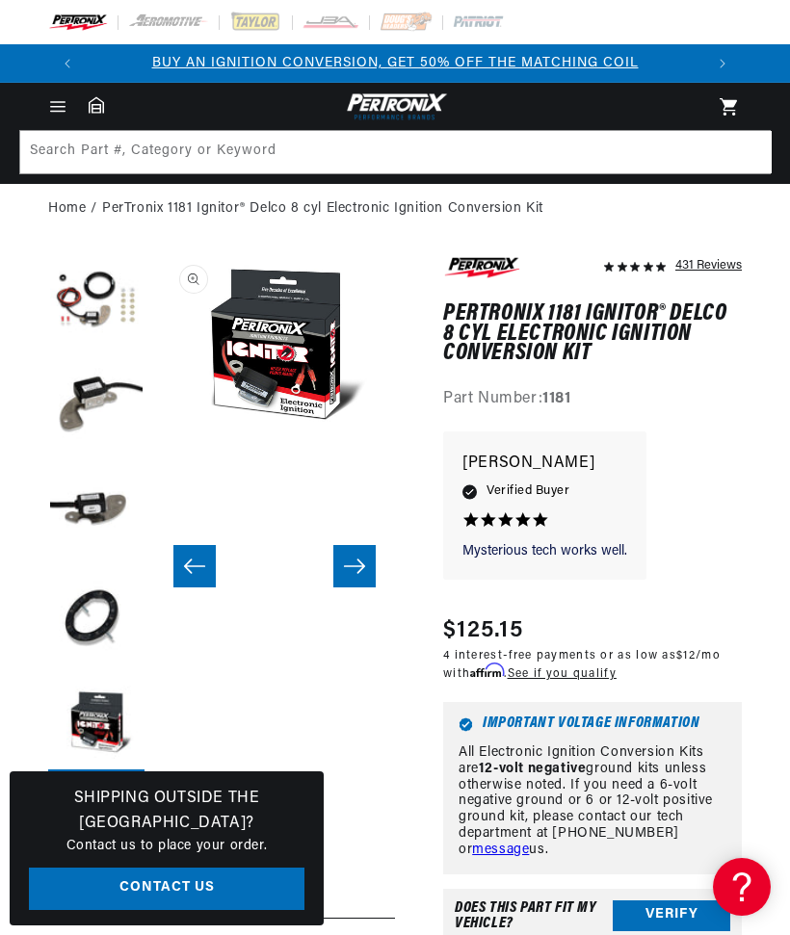
click at [365, 567] on icon "Slide right" at bounding box center [354, 566] width 23 height 19
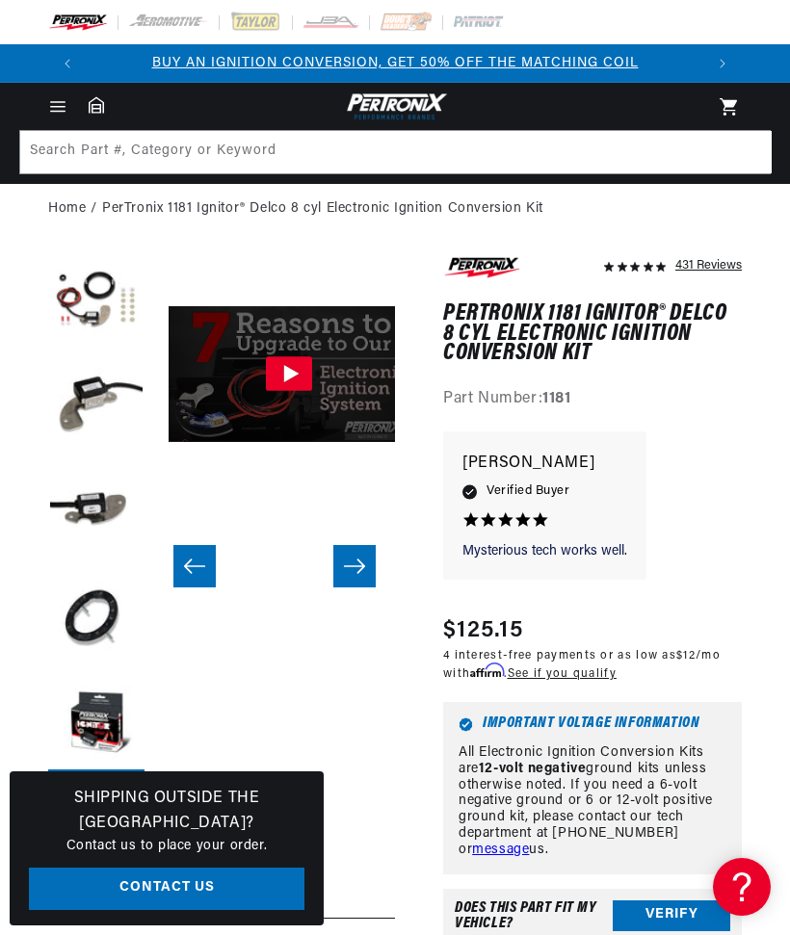
scroll to position [0, 1204]
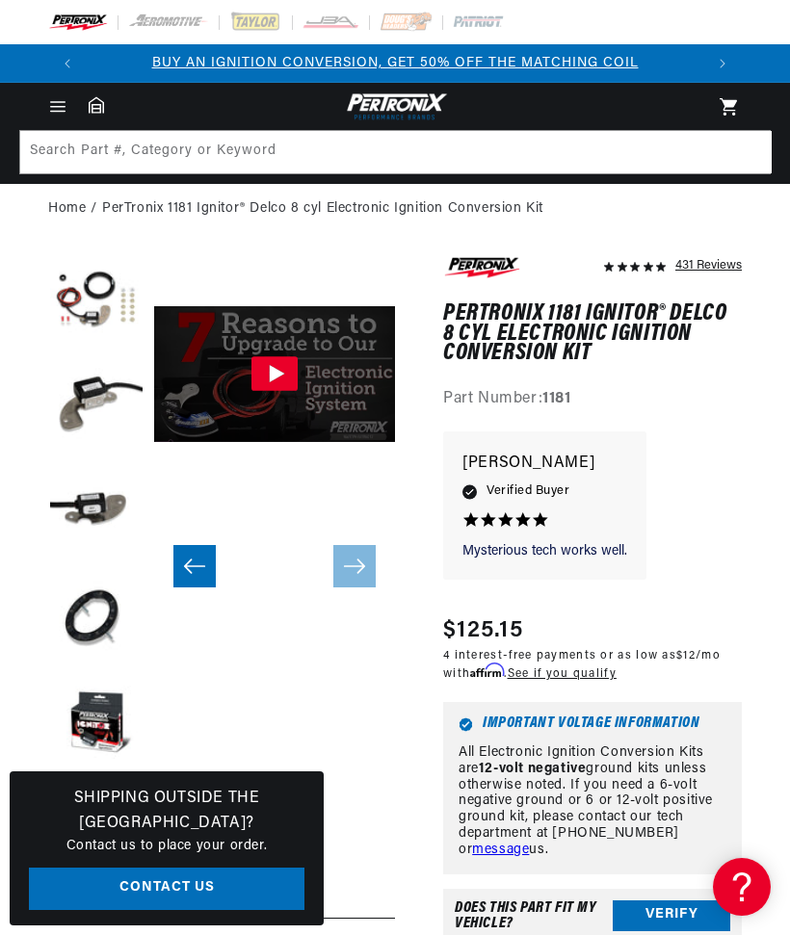
click at [270, 372] on icon "Gallery Viewer" at bounding box center [277, 373] width 15 height 17
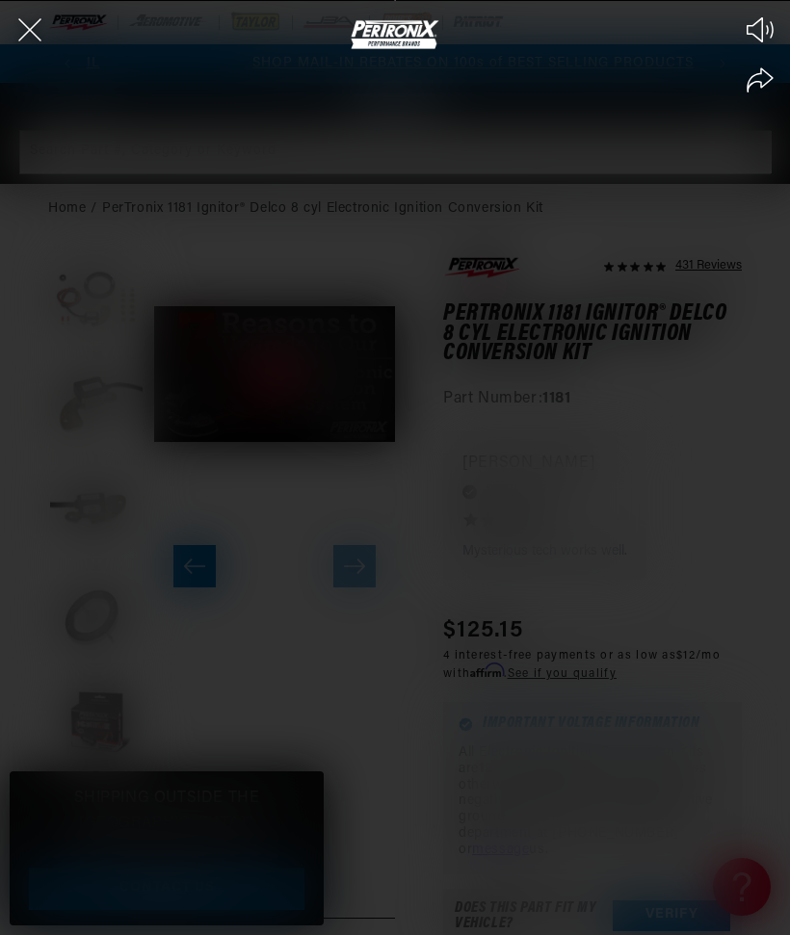
scroll to position [0, 617]
click at [36, 25] on icon "Close the video player" at bounding box center [29, 29] width 23 height 23
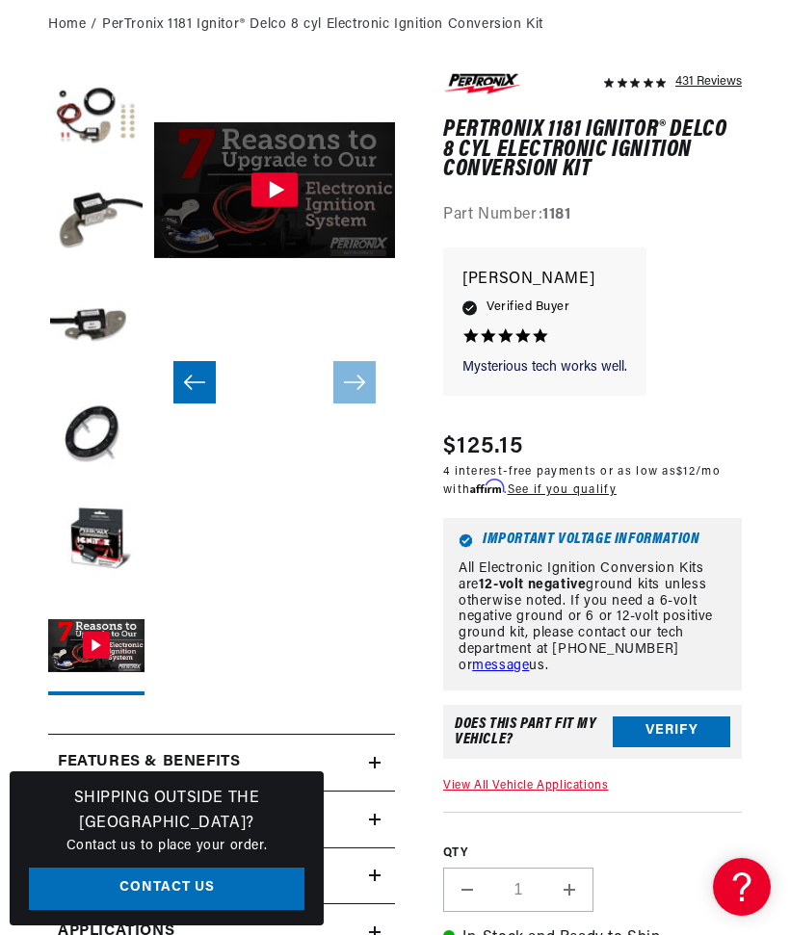
scroll to position [0, 1233]
